Goal: Transaction & Acquisition: Purchase product/service

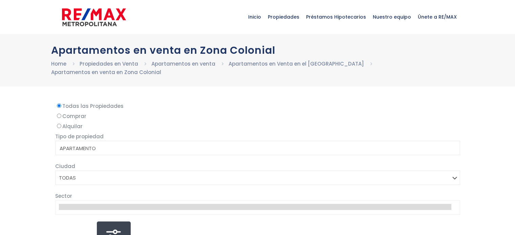
select select
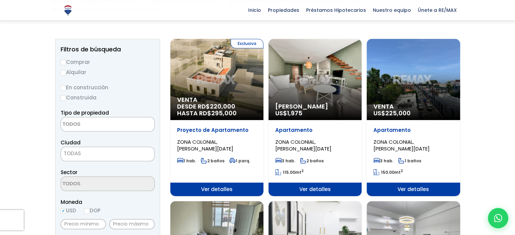
scroll to position [34, 0]
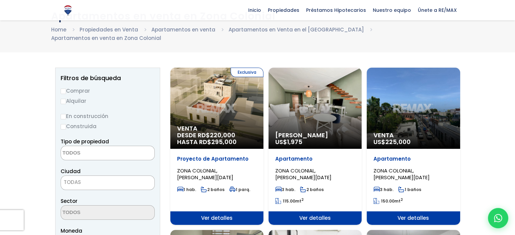
click at [64, 89] on input "Comprar" at bounding box center [63, 91] width 5 height 5
radio input "true"
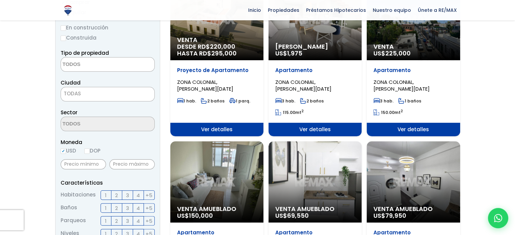
scroll to position [135, 0]
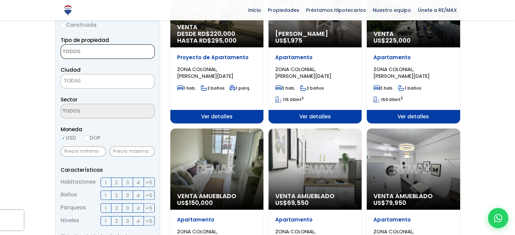
click at [106, 46] on textarea "Search" at bounding box center [94, 52] width 66 height 15
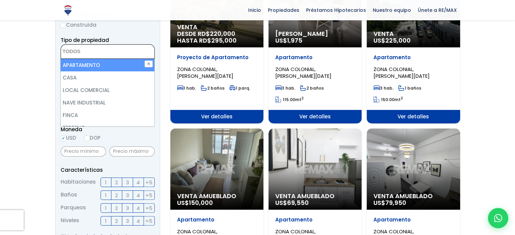
click at [98, 59] on li "APARTAMENTO" at bounding box center [107, 65] width 93 height 13
select select "apartment"
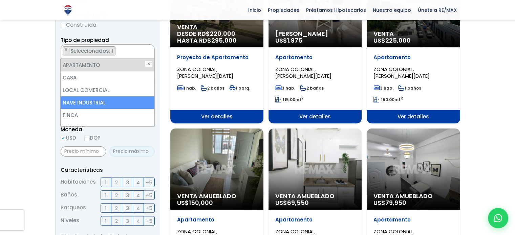
click at [145, 147] on input "text" at bounding box center [131, 152] width 45 height 10
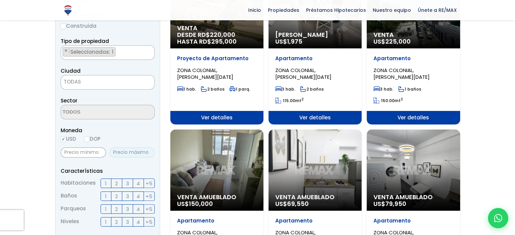
click at [127, 148] on input "text" at bounding box center [131, 153] width 45 height 10
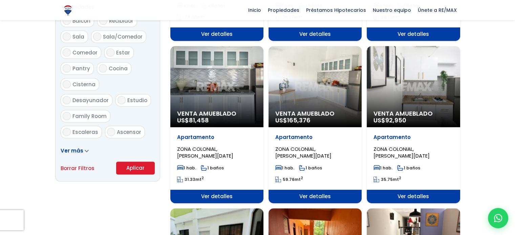
scroll to position [405, 0]
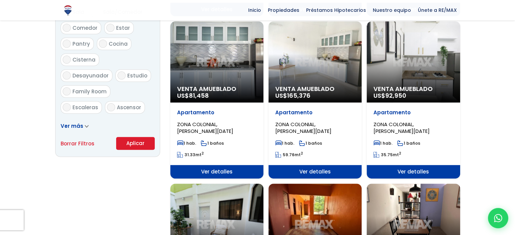
type input "60,000"
click at [130, 137] on button "Aplicar" at bounding box center [135, 143] width 39 height 13
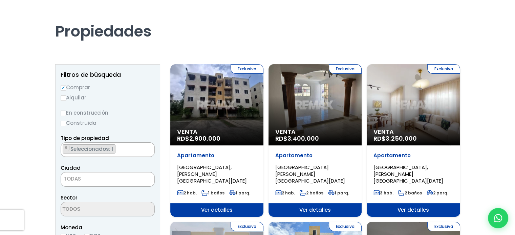
scroll to position [68, 0]
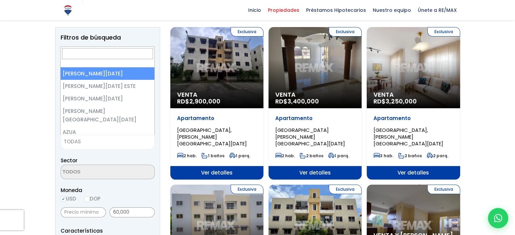
click at [97, 145] on span "TODAS" at bounding box center [107, 141] width 93 height 9
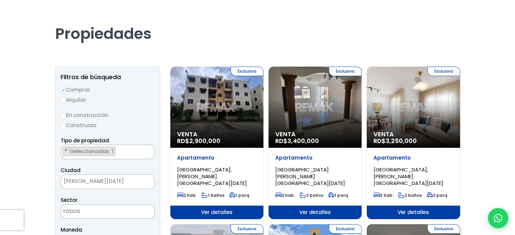
scroll to position [0, 0]
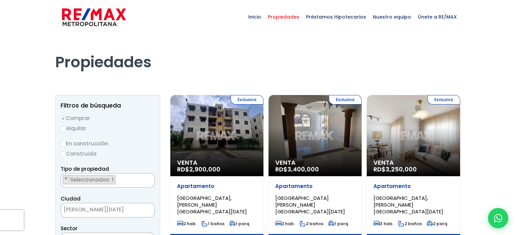
click at [124, 178] on ul "× Seleccionados: 1" at bounding box center [103, 181] width 85 height 15
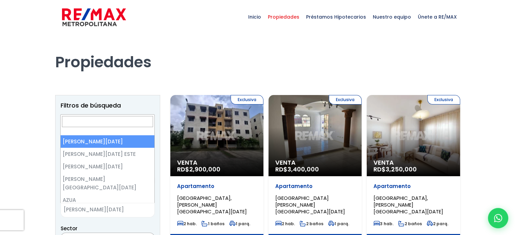
click at [131, 207] on span "[PERSON_NAME][DATE]" at bounding box center [99, 209] width 76 height 9
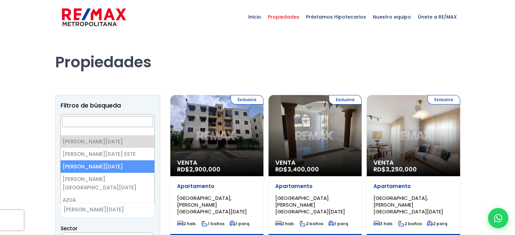
select select "149"
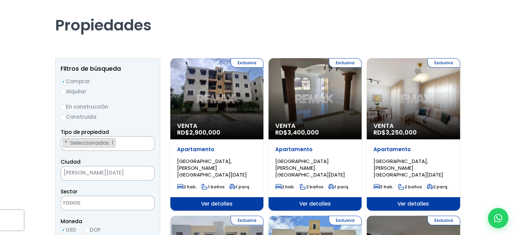
scroll to position [34, 0]
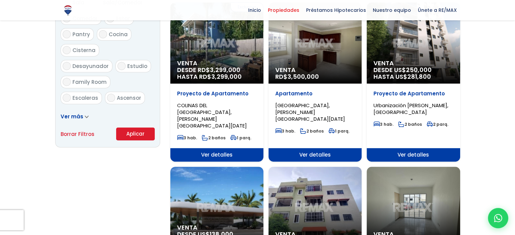
scroll to position [440, 0]
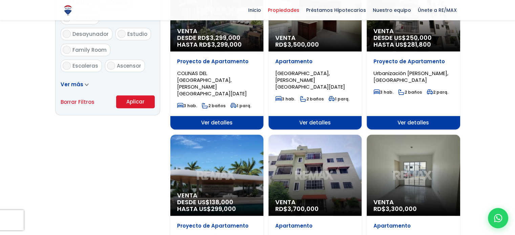
click at [125, 102] on button "Aplicar" at bounding box center [135, 101] width 39 height 13
